Goal: Transaction & Acquisition: Purchase product/service

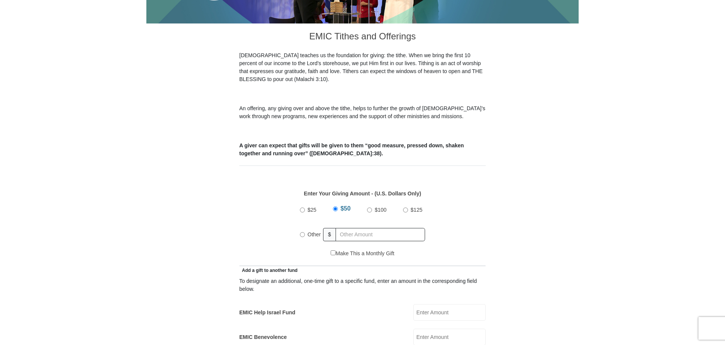
scroll to position [265, 0]
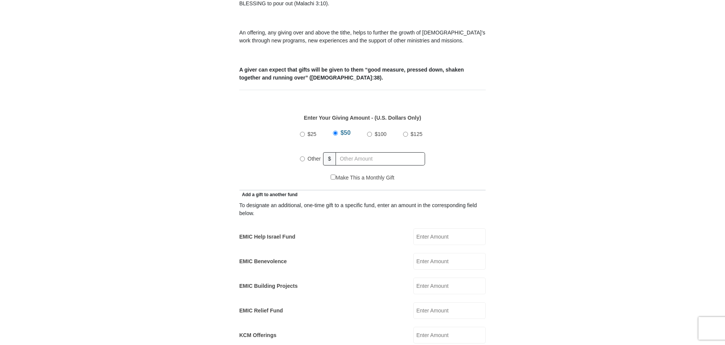
click at [302, 157] on input "Other" at bounding box center [302, 159] width 5 height 5
radio input "true"
type input "1"
click at [457, 229] on input "EMIC Help Israel Fund" at bounding box center [449, 237] width 72 height 17
type input "100.00"
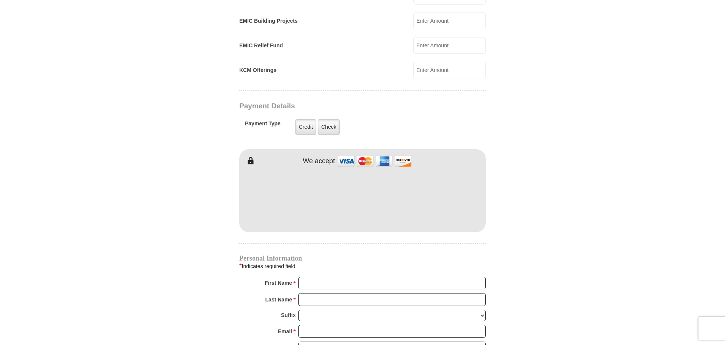
scroll to position [569, 0]
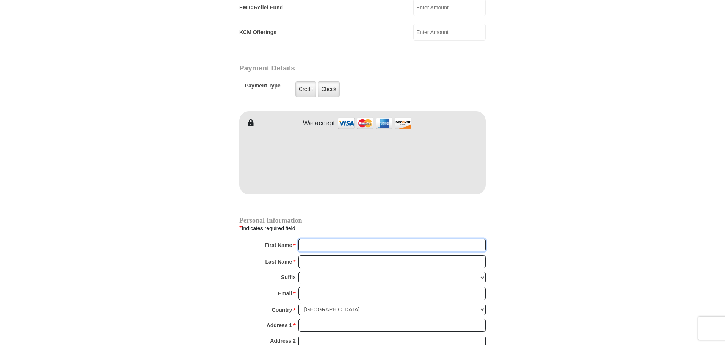
click at [309, 239] on input "First Name *" at bounding box center [391, 245] width 187 height 13
type input "[PERSON_NAME]"
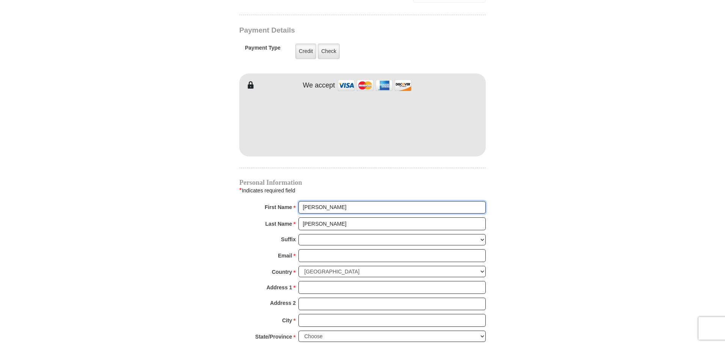
scroll to position [645, 0]
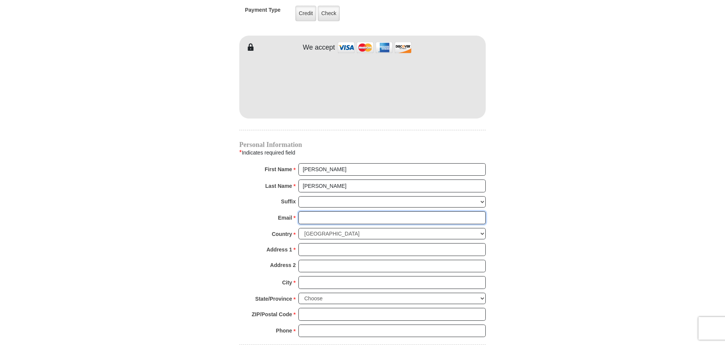
click at [312, 212] on input "Email *" at bounding box center [391, 218] width 187 height 13
type input "[EMAIL_ADDRESS][DOMAIN_NAME]"
type input "[STREET_ADDRESS]"
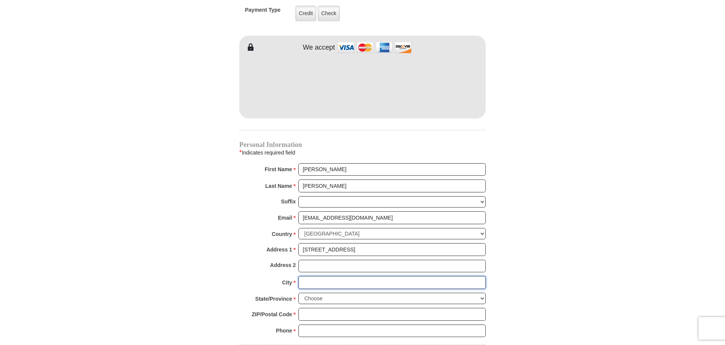
type input "[GEOGRAPHIC_DATA]"
select select "AL"
type input "35217"
type input "2056124634"
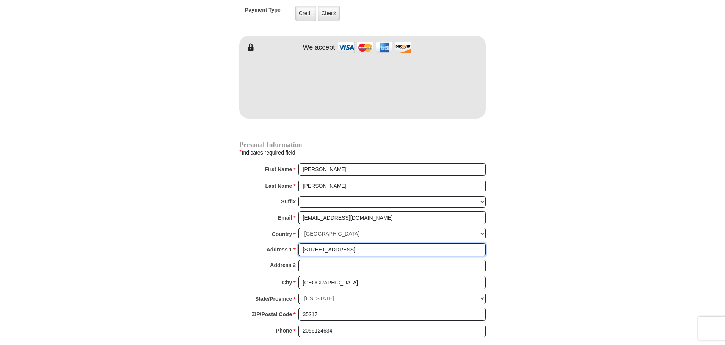
click at [357, 243] on input "[STREET_ADDRESS]" at bounding box center [391, 249] width 187 height 13
type input "3"
type input "[STREET_ADDRESS]"
click at [352, 276] on input "[GEOGRAPHIC_DATA]" at bounding box center [391, 282] width 187 height 13
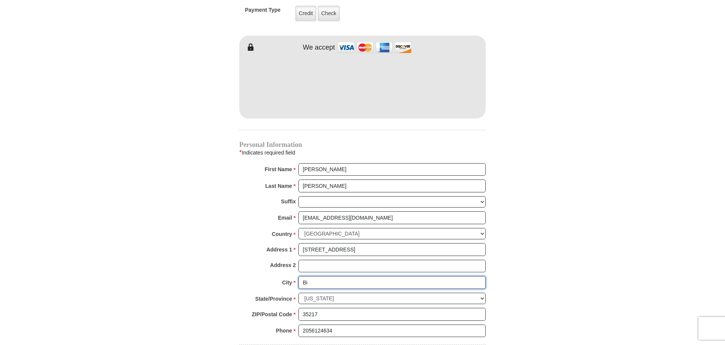
type input "B"
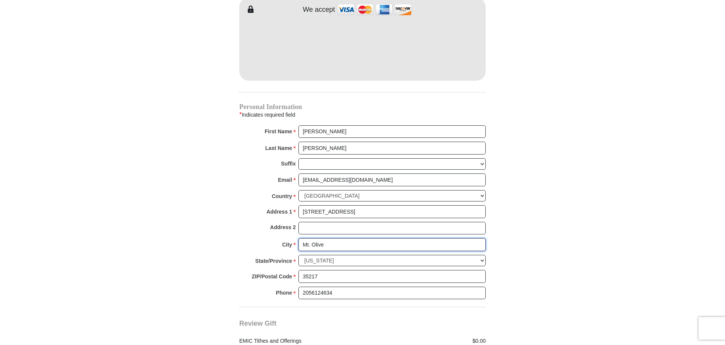
type input "Mt. Olive"
click at [328, 270] on input "35217" at bounding box center [391, 276] width 187 height 13
type input "3"
type input "2"
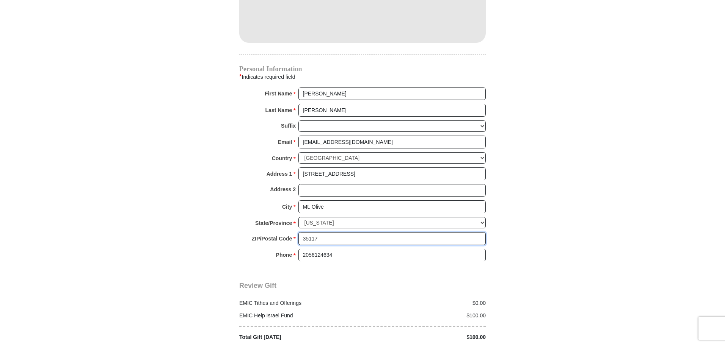
scroll to position [796, 0]
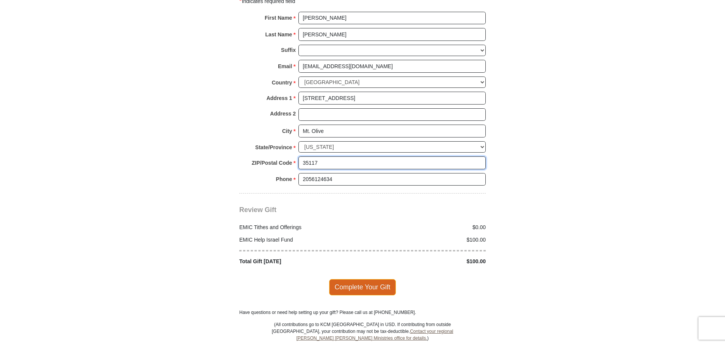
type input "35117"
click at [347, 279] on span "Complete Your Gift" at bounding box center [362, 287] width 67 height 16
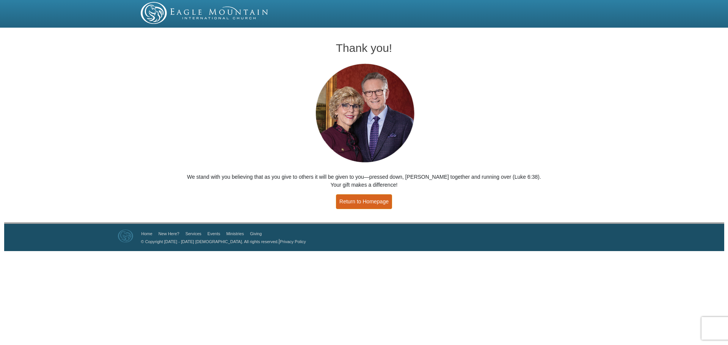
click at [355, 201] on link "Return to Homepage" at bounding box center [364, 202] width 56 height 15
